Goal: Information Seeking & Learning: Learn about a topic

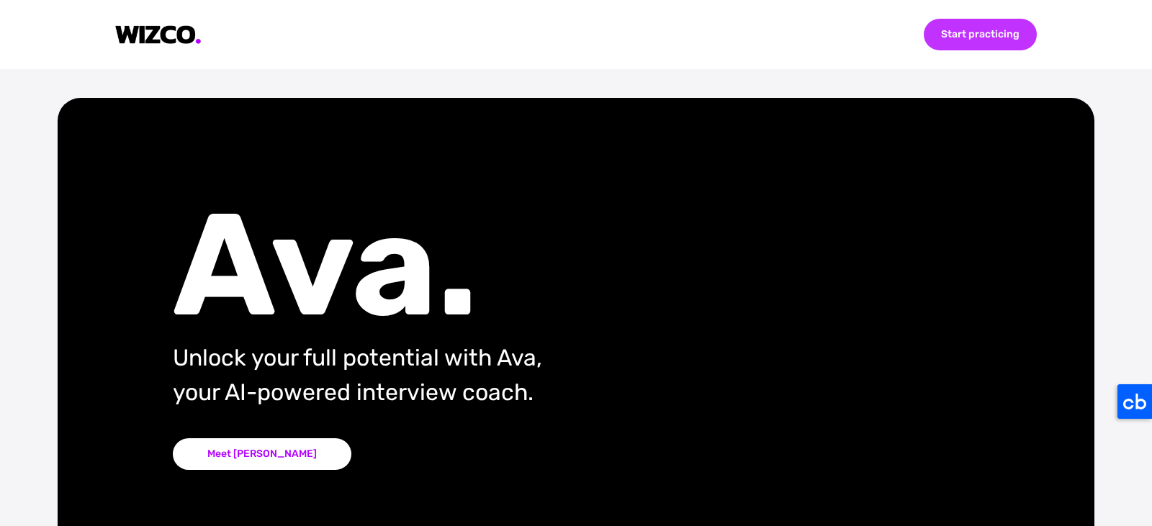
click at [963, 40] on div "Start practicing" at bounding box center [980, 35] width 113 height 32
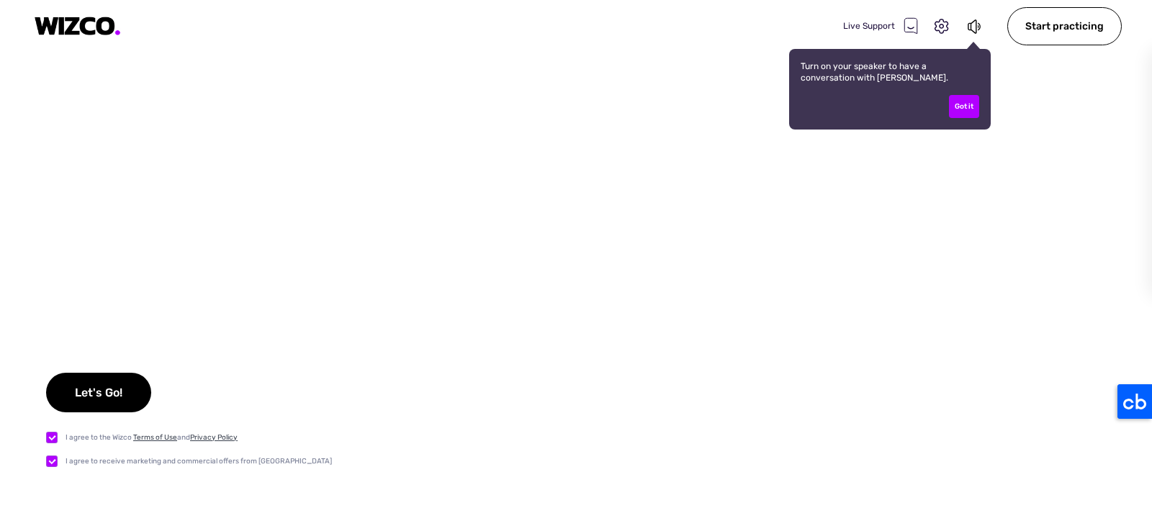
checkbox input "true"
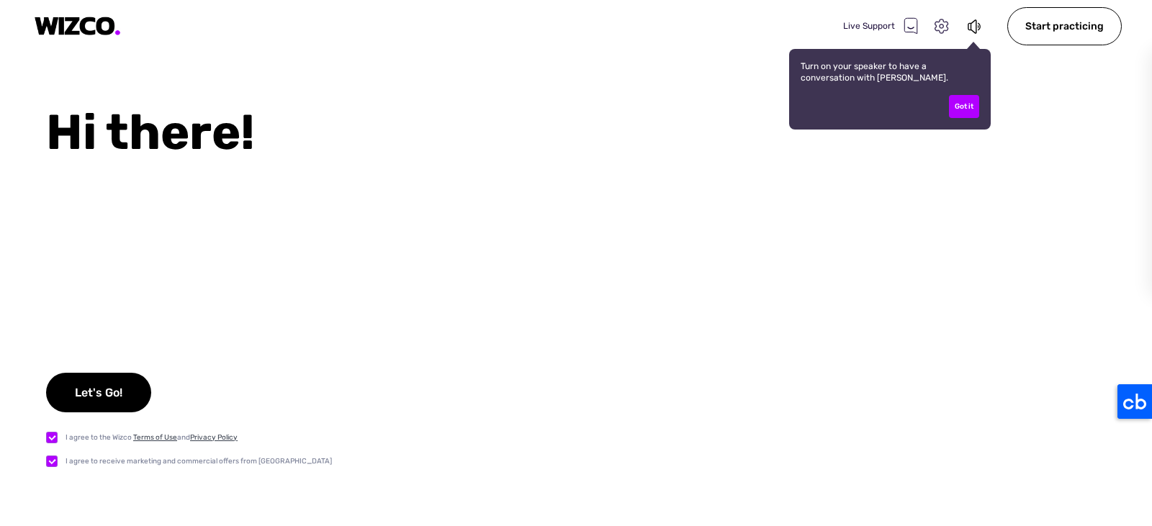
click at [941, 23] on icon at bounding box center [941, 26] width 19 height 19
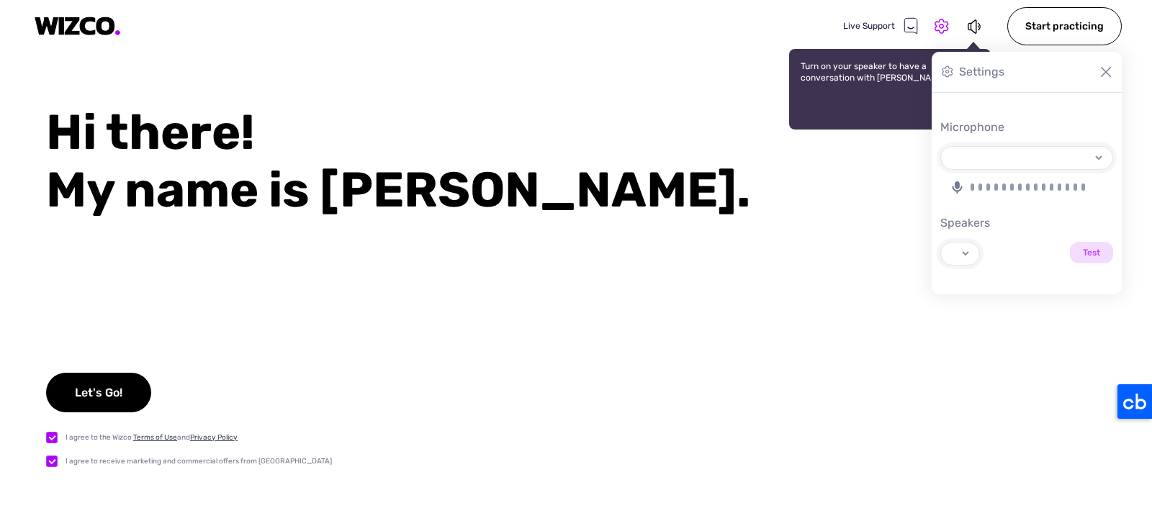
click at [616, 183] on div "Hi there! My name is [PERSON_NAME]." at bounding box center [599, 161] width 1106 height 115
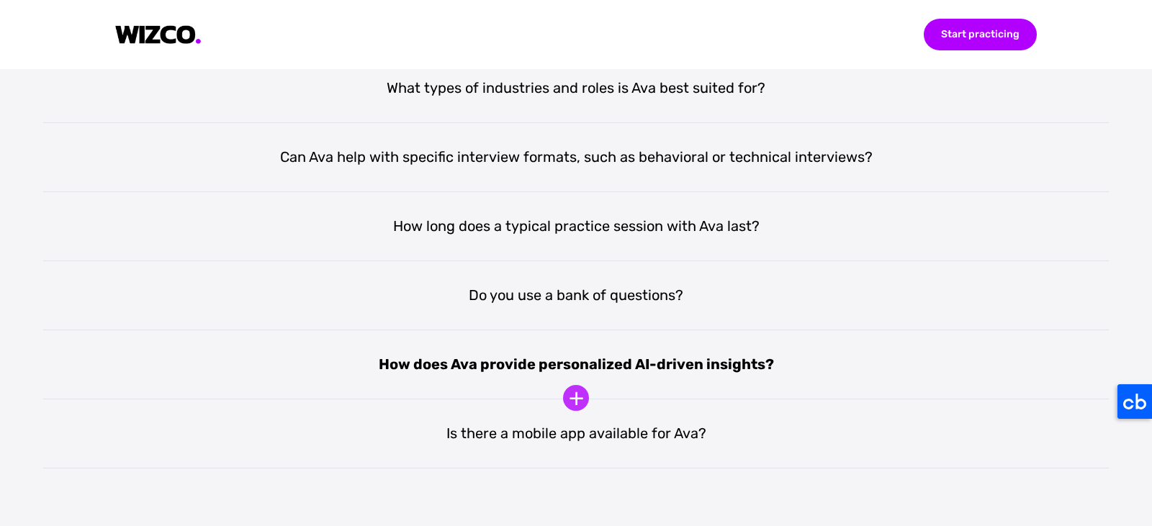
scroll to position [2664, 0]
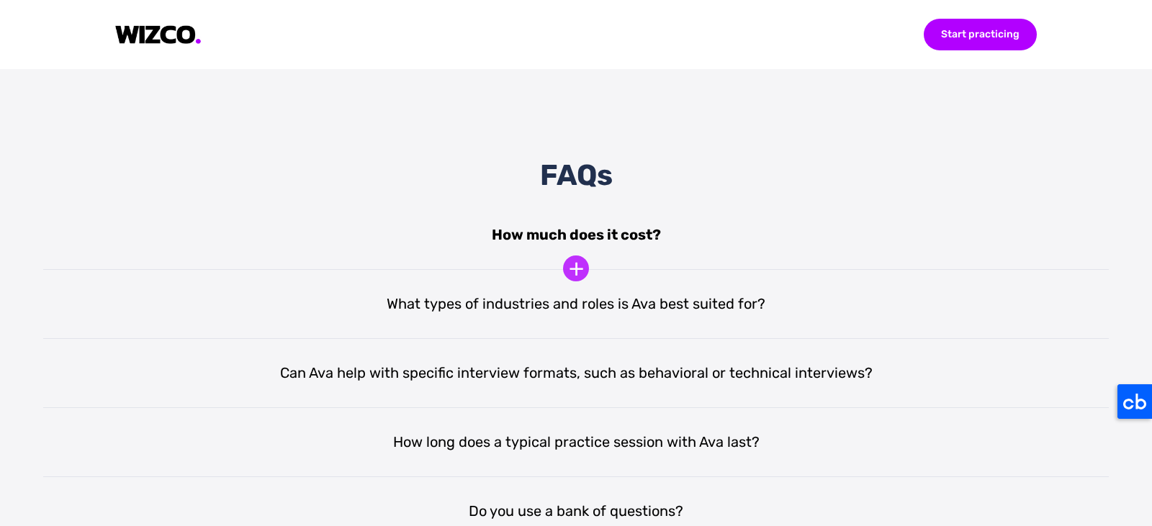
click at [335, 221] on div "How much does it cost?" at bounding box center [575, 235] width 1065 height 69
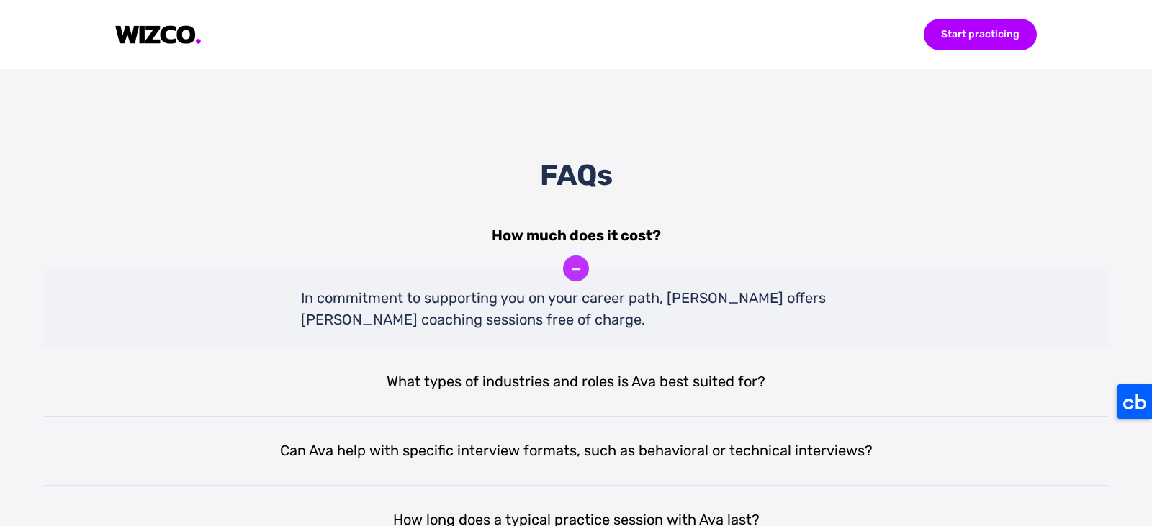
click at [321, 248] on div "How much does it cost?" at bounding box center [575, 235] width 1065 height 69
